Goal: Task Accomplishment & Management: Complete application form

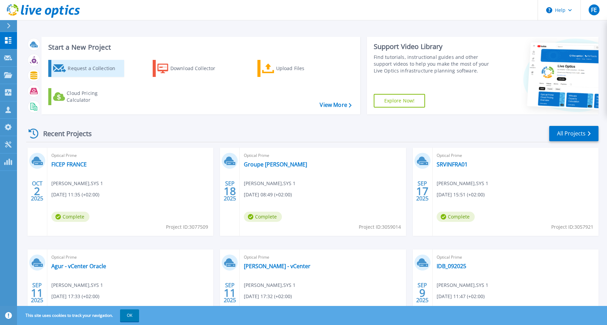
click at [100, 68] on div "Request a Collection" at bounding box center [95, 69] width 54 height 14
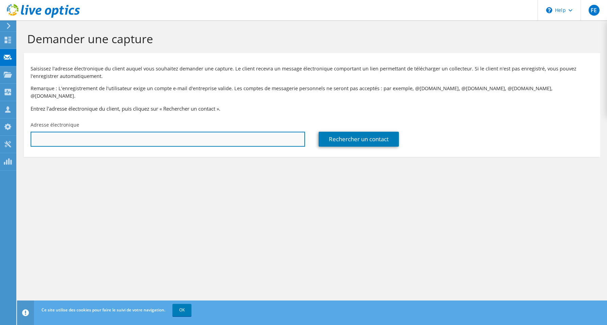
click at [176, 132] on input "text" at bounding box center [168, 139] width 275 height 15
click at [177, 132] on input "text" at bounding box center [168, 139] width 275 height 15
paste input "[EMAIL_ADDRESS][PERSON_NAME][DOMAIN_NAME]"
type input "[EMAIL_ADDRESS][PERSON_NAME][DOMAIN_NAME]"
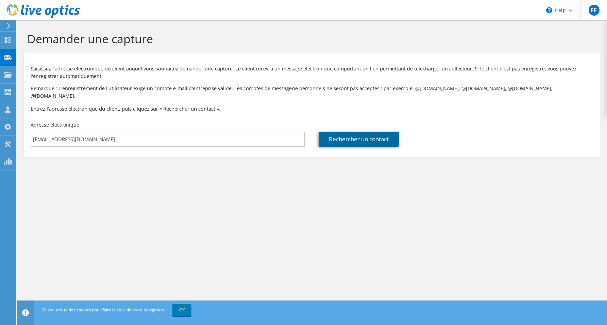
click at [373, 136] on link "Rechercher un contact" at bounding box center [359, 139] width 80 height 15
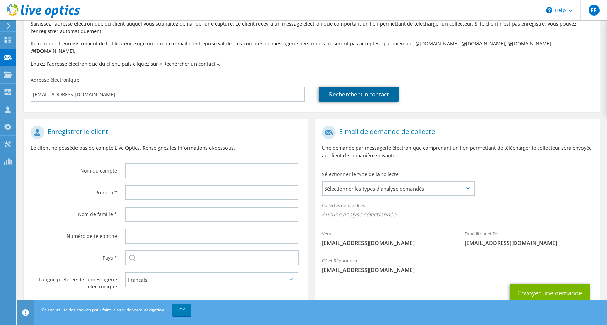
scroll to position [63, 0]
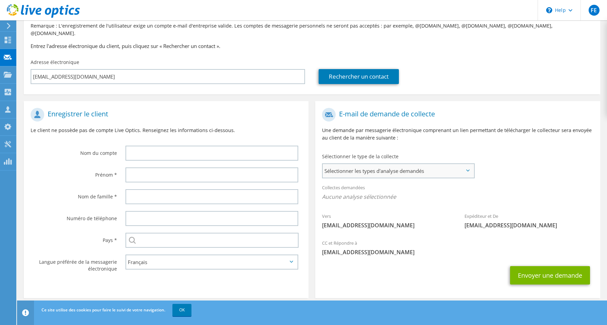
click at [440, 164] on span "Sélectionner les types d'analyse demandés" at bounding box center [398, 171] width 151 height 14
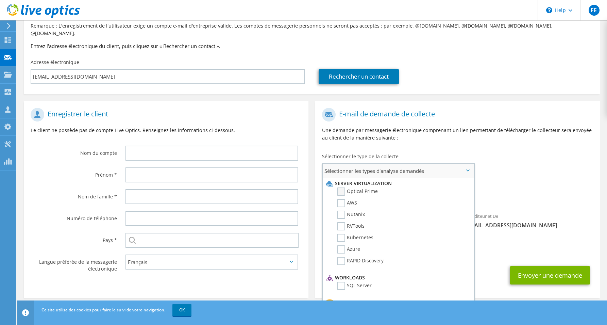
click at [341, 188] on label "Optical Prime" at bounding box center [357, 192] width 41 height 8
click at [0, 0] on input "Optical Prime" at bounding box center [0, 0] width 0 height 0
click at [468, 169] on icon at bounding box center [468, 170] width 3 height 2
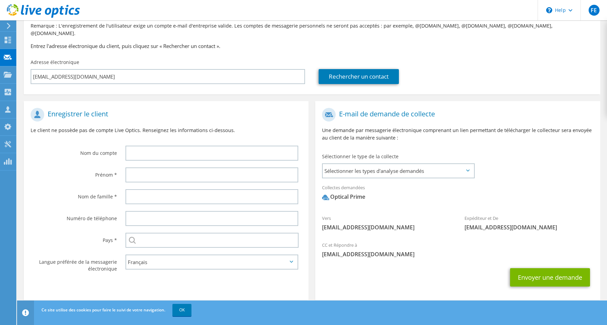
click at [519, 169] on div "Vers sebastien.picard@acteongroup.com Expéditeur et De liveoptics@liveoptics.com" at bounding box center [457, 170] width 285 height 133
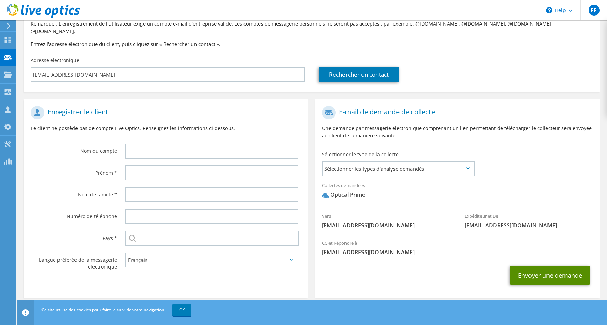
click at [537, 269] on button "Envoyer une demande" at bounding box center [550, 275] width 80 height 18
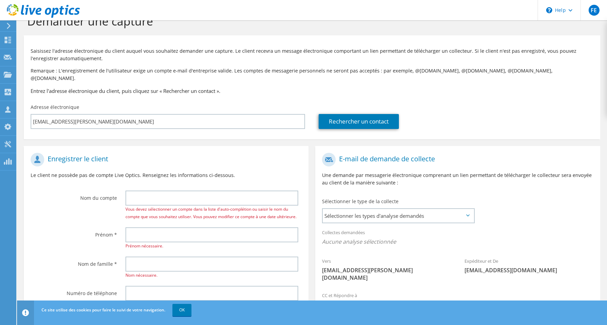
scroll to position [22, 0]
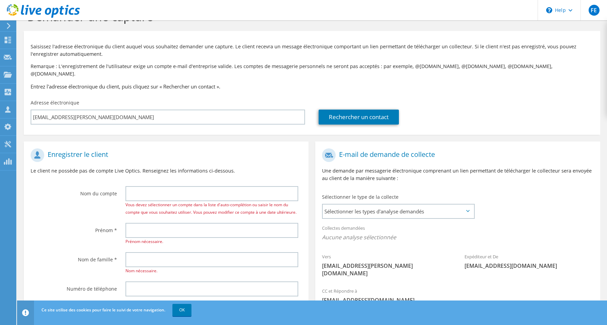
drag, startPoint x: 182, startPoint y: 309, endPoint x: 192, endPoint y: 303, distance: 11.5
click at [182, 309] on link "OK" at bounding box center [182, 310] width 19 height 12
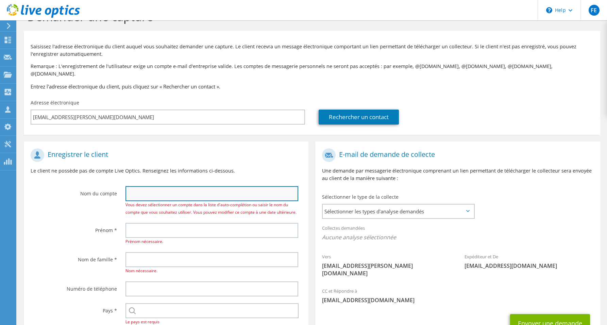
click at [155, 187] on input "text" at bounding box center [212, 193] width 173 height 15
paste input "sebastien.picard@acteongroup.com"
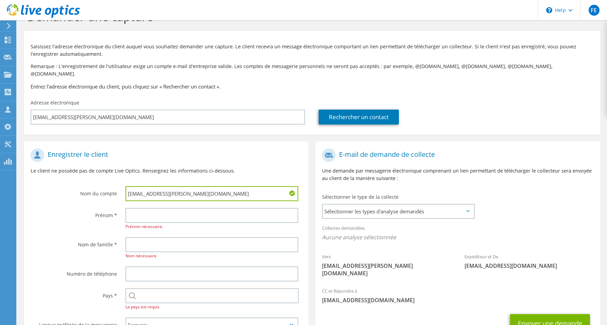
drag, startPoint x: 223, startPoint y: 188, endPoint x: 167, endPoint y: 186, distance: 55.8
click at [167, 186] on input "sebastien.picard@acteongroup.com" at bounding box center [212, 193] width 173 height 15
type input "sebastien picard"
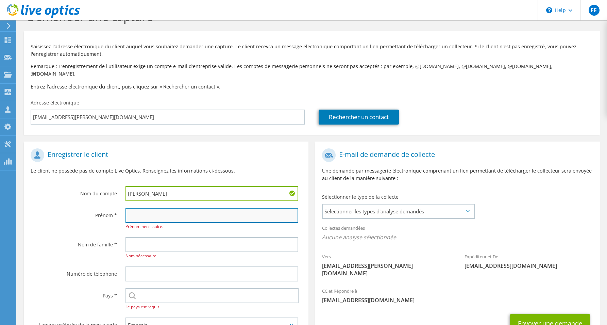
click at [185, 208] on input "text" at bounding box center [212, 215] width 173 height 15
paste input "sebastien.picard@acteongroup.com"
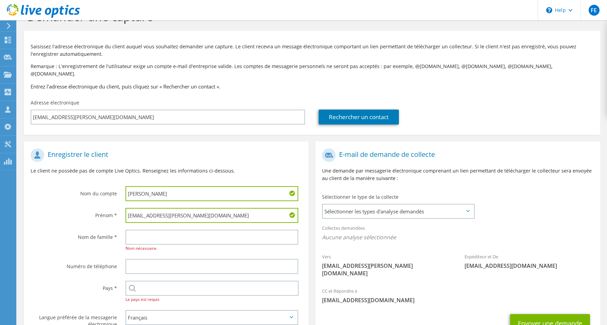
drag, startPoint x: 151, startPoint y: 208, endPoint x: 302, endPoint y: 214, distance: 150.9
click at [302, 214] on div "sebastien.picard@acteongroup.com" at bounding box center [214, 216] width 190 height 22
click at [129, 208] on input "sebastien" at bounding box center [212, 215] width 173 height 15
type input "Sebastien"
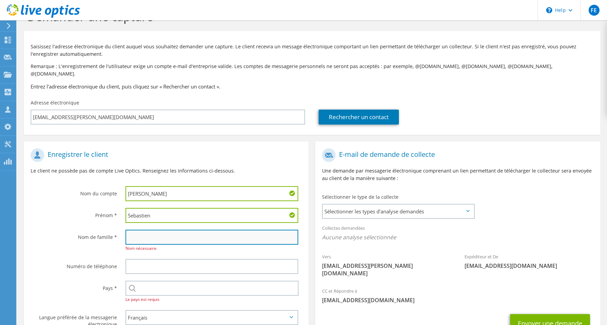
click at [178, 230] on input "text" at bounding box center [212, 237] width 173 height 15
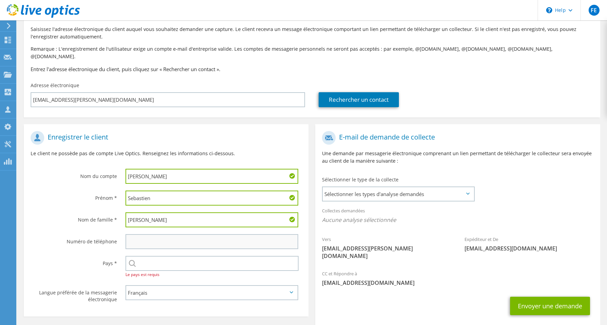
scroll to position [44, 0]
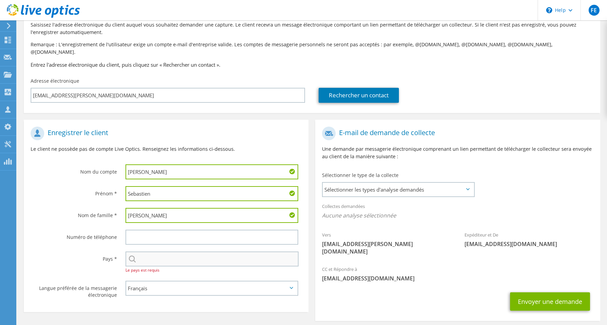
type input "Picard"
click at [188, 251] on input "text" at bounding box center [212, 258] width 173 height 15
type input "[GEOGRAPHIC_DATA]"
click at [251, 297] on div "Langue préférée de la messagerie électronique English Deutsch Español Français …" at bounding box center [166, 291] width 285 height 28
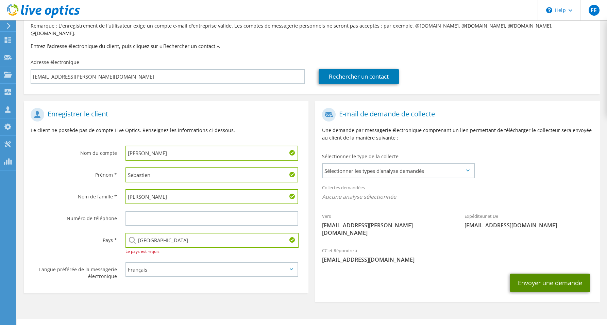
click at [536, 274] on button "Envoyer une demande" at bounding box center [550, 283] width 80 height 18
